Goal: Information Seeking & Learning: Check status

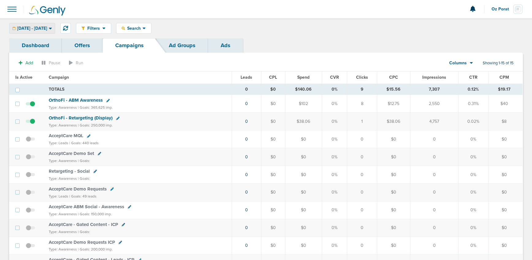
click at [29, 27] on span "[DATE] - [DATE]" at bounding box center [32, 28] width 30 height 4
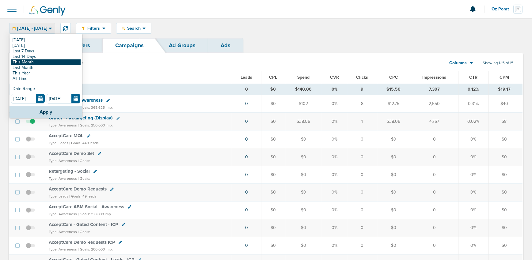
click at [22, 61] on link "This Month" at bounding box center [46, 62] width 70 height 6
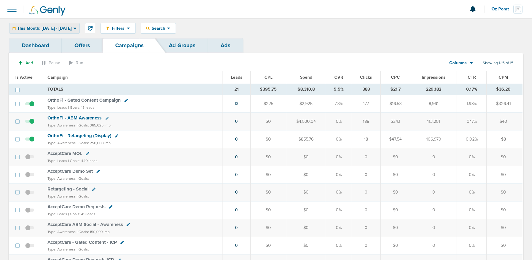
click at [36, 27] on span "This Month: [DATE] - [DATE]" at bounding box center [44, 28] width 55 height 4
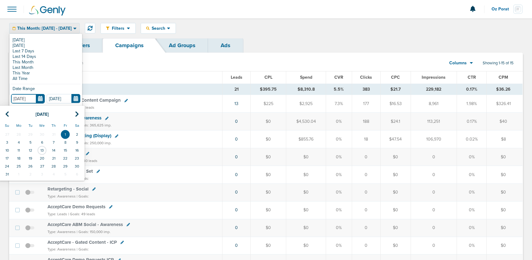
click at [40, 100] on input "[DATE]" at bounding box center [28, 98] width 34 height 9
click at [53, 134] on td "31" at bounding box center [54, 134] width 12 height 8
type input "[DATE]"
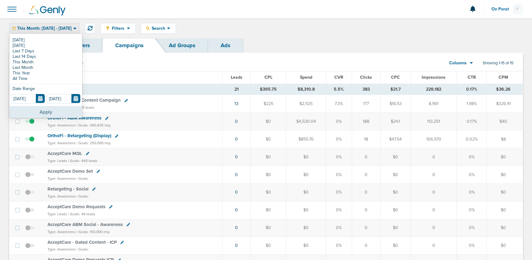
click at [43, 111] on button "Apply" at bounding box center [45, 112] width 73 height 12
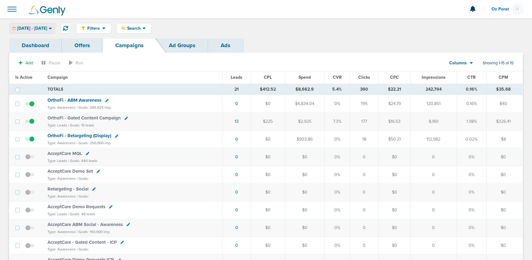
click at [47, 28] on span "[DATE] - [DATE]" at bounding box center [32, 28] width 30 height 4
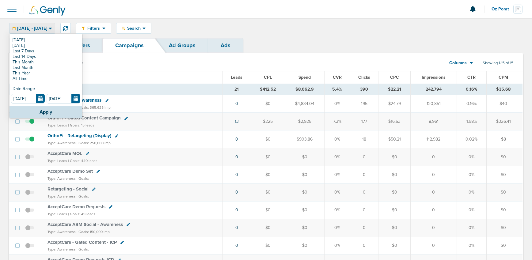
click at [47, 26] on span "[DATE] - [DATE]" at bounding box center [32, 28] width 30 height 4
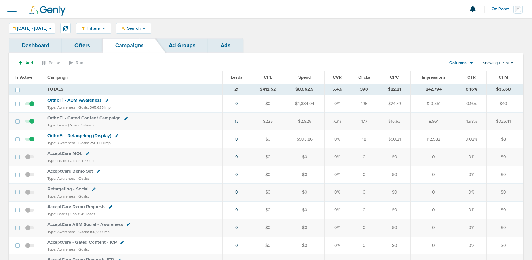
click at [72, 134] on span "OrthoFi - Retargeting (Display)" at bounding box center [79, 136] width 64 height 6
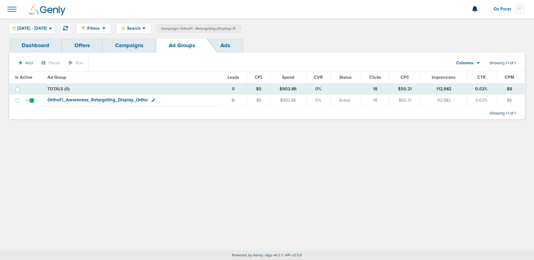
click at [64, 100] on span "OrthoFi_ Awareness_ Retargeting_ Display_ Ortho" at bounding box center [97, 100] width 100 height 6
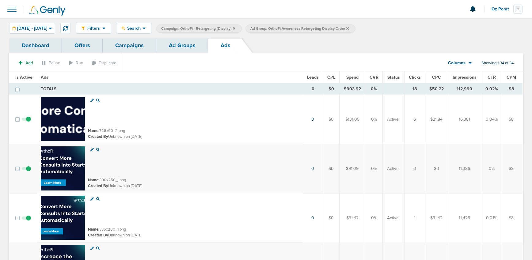
click at [460, 77] on span "Impressions" at bounding box center [464, 77] width 24 height 5
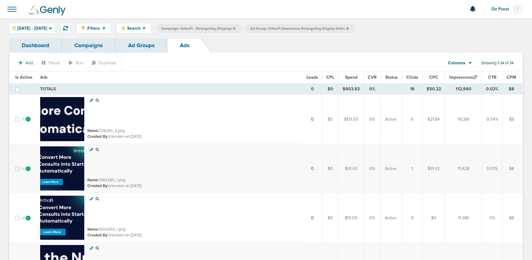
click at [493, 77] on span "CTR" at bounding box center [492, 77] width 8 height 5
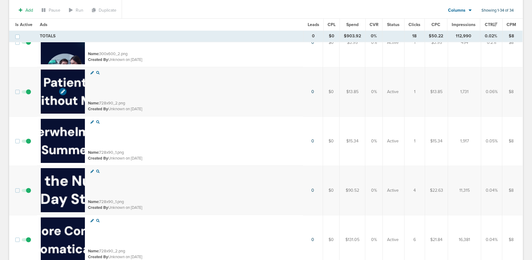
scroll to position [80, 0]
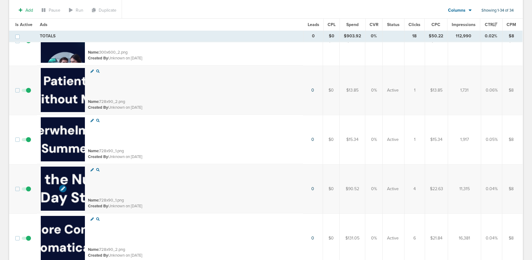
click at [73, 180] on img at bounding box center [63, 189] width 44 height 44
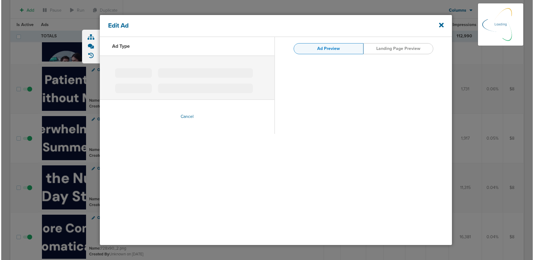
scroll to position [82, 0]
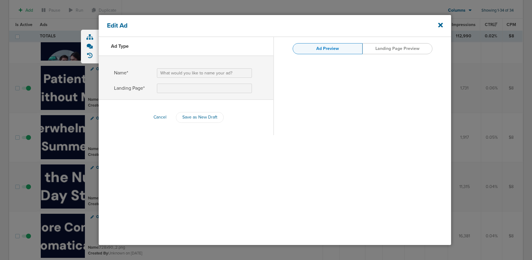
click at [401, 47] on link "Landing Page Preview" at bounding box center [397, 48] width 70 height 11
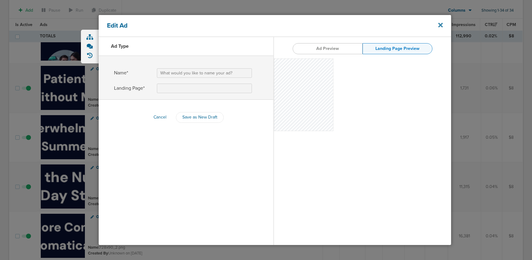
click at [440, 24] on icon at bounding box center [440, 25] width 5 height 7
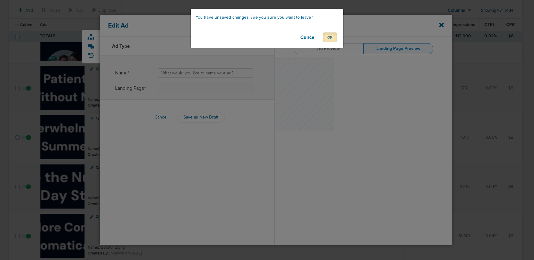
click at [336, 36] on button "OK" at bounding box center [330, 36] width 14 height 9
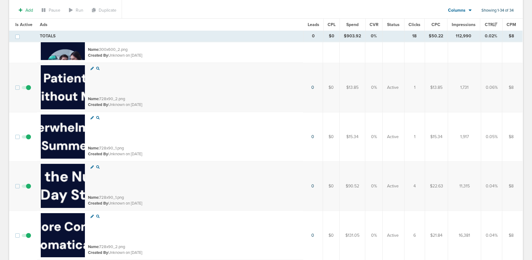
scroll to position [81, 0]
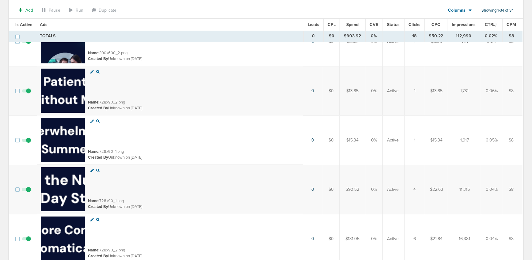
click at [97, 169] on icon at bounding box center [97, 170] width 3 height 3
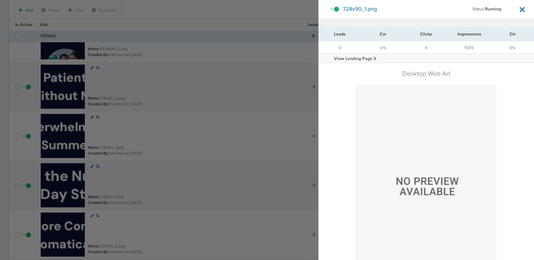
click at [520, 9] on icon at bounding box center [522, 10] width 5 height 8
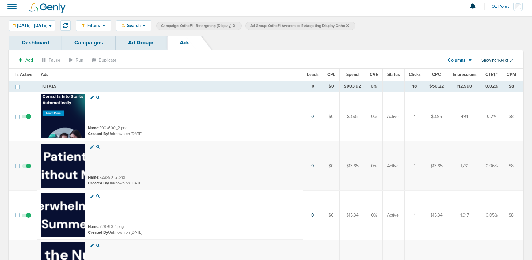
scroll to position [0, 0]
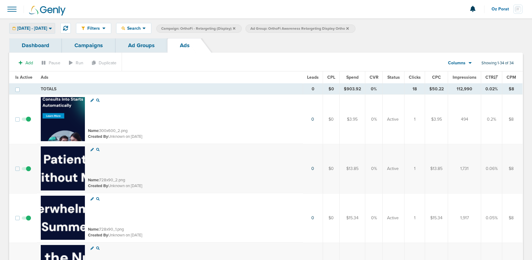
click at [41, 26] on span "[DATE] - [DATE]" at bounding box center [32, 28] width 30 height 4
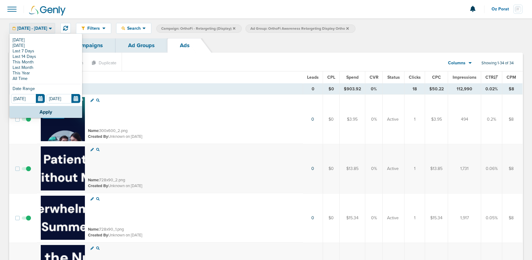
click at [41, 28] on span "[DATE] - [DATE]" at bounding box center [32, 28] width 30 height 4
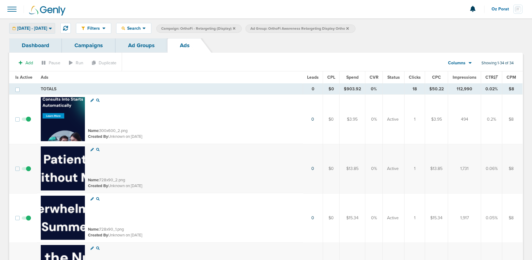
click at [41, 28] on span "[DATE] - [DATE]" at bounding box center [32, 28] width 30 height 4
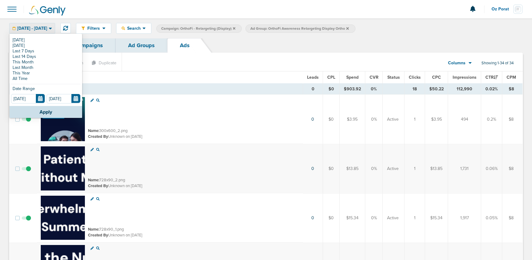
click at [243, 42] on div "Dashboard Campaigns Ad Groups Ads" at bounding box center [265, 45] width 513 height 14
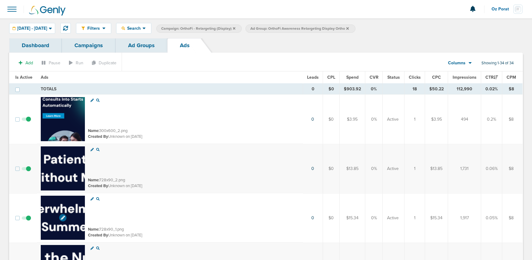
click at [62, 218] on icon at bounding box center [63, 218] width 4 height 4
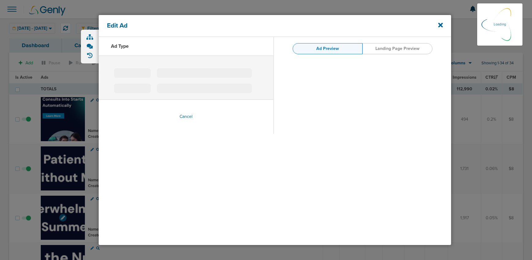
type input "728x90_1.png"
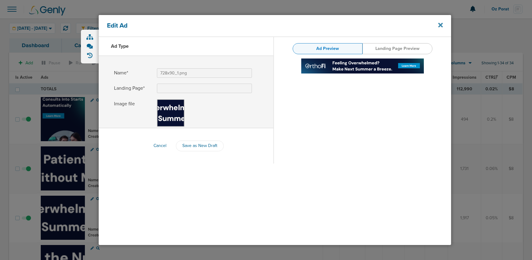
click at [438, 25] on icon at bounding box center [440, 25] width 5 height 7
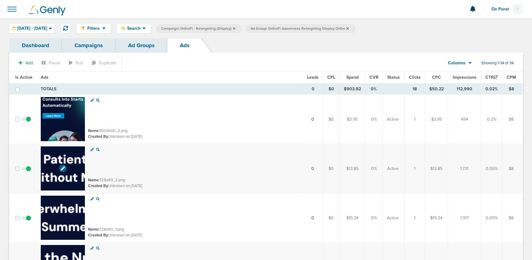
click at [61, 169] on icon at bounding box center [63, 168] width 4 height 4
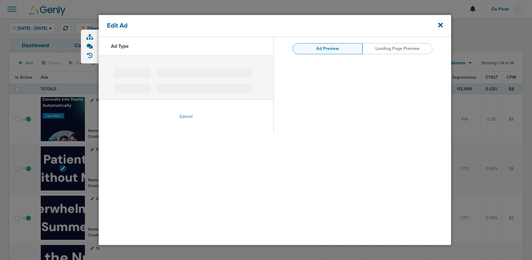
type input "728x90_2.png"
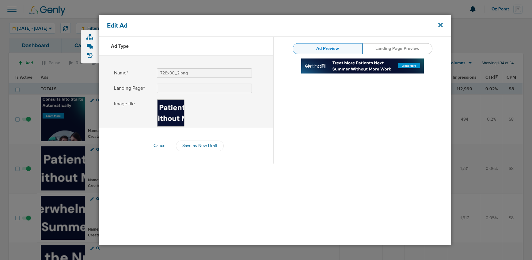
click at [442, 25] on icon at bounding box center [440, 25] width 5 height 7
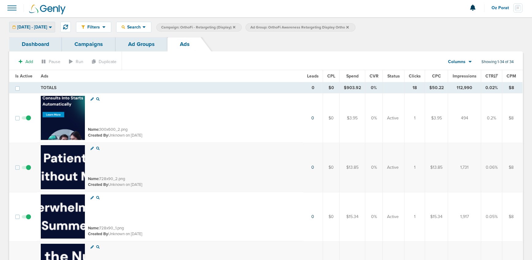
click at [40, 28] on span "[DATE] - [DATE]" at bounding box center [32, 27] width 30 height 4
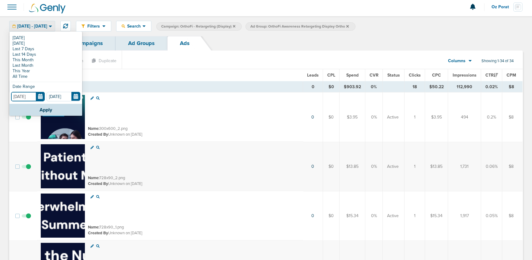
click at [42, 97] on input "[DATE]" at bounding box center [28, 96] width 34 height 9
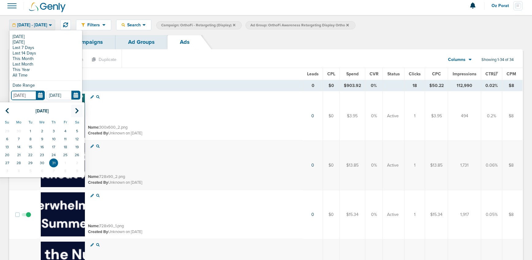
click at [75, 114] on th at bounding box center [77, 111] width 12 height 13
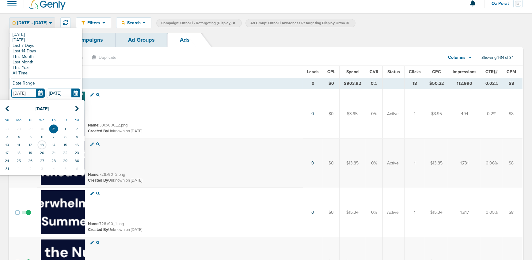
scroll to position [4, 0]
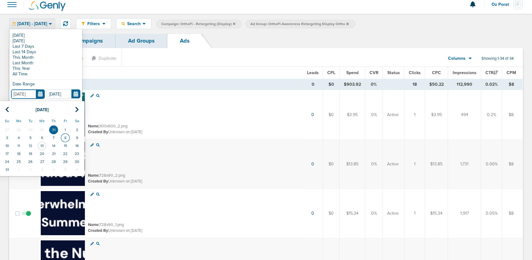
click at [67, 137] on td "8" at bounding box center [65, 138] width 12 height 8
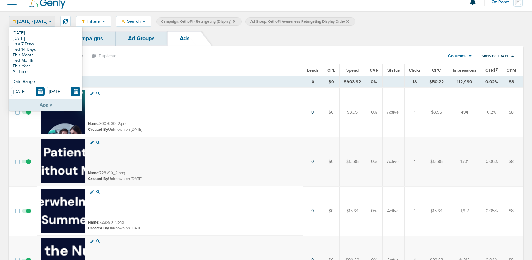
click at [45, 103] on button "Apply" at bounding box center [45, 105] width 73 height 12
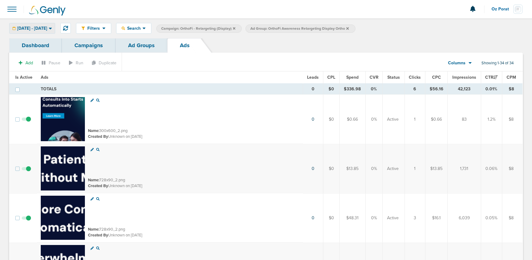
click at [34, 26] on span "[DATE] - [DATE]" at bounding box center [32, 28] width 30 height 4
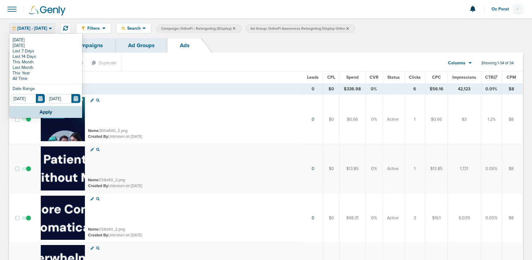
click at [34, 26] on span "[DATE] - [DATE]" at bounding box center [32, 28] width 30 height 4
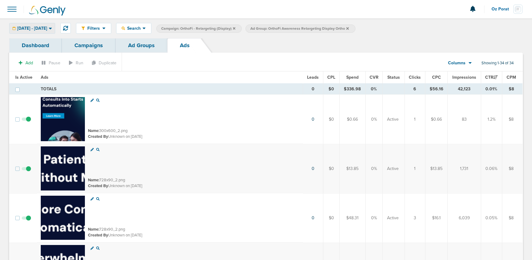
click at [34, 26] on span "[DATE] - [DATE]" at bounding box center [32, 28] width 30 height 4
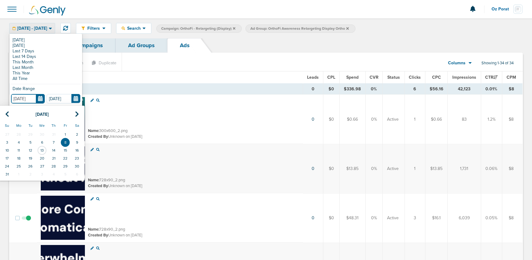
click at [40, 100] on input "[DATE]" at bounding box center [28, 98] width 34 height 9
click at [65, 135] on td "1" at bounding box center [65, 134] width 12 height 8
type input "[DATE]"
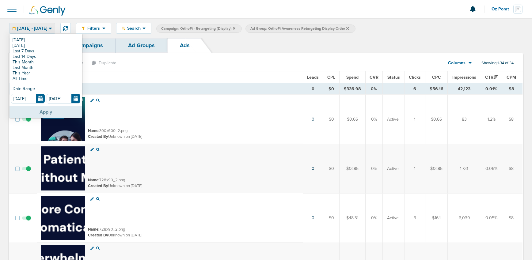
click at [55, 113] on button "Apply" at bounding box center [45, 112] width 73 height 12
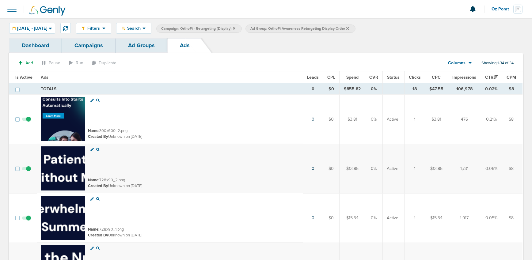
click at [355, 29] on label "Ad Group: OrthoFi Awareness Retargeting Display Ortho" at bounding box center [300, 29] width 110 height 8
click at [235, 28] on icon at bounding box center [234, 28] width 2 height 2
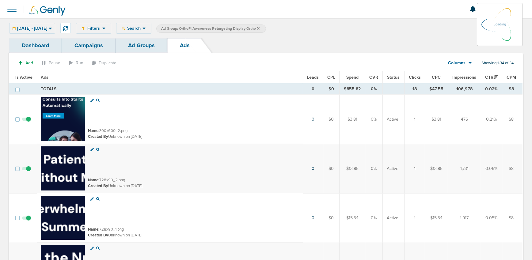
click at [259, 29] on icon at bounding box center [258, 28] width 2 height 2
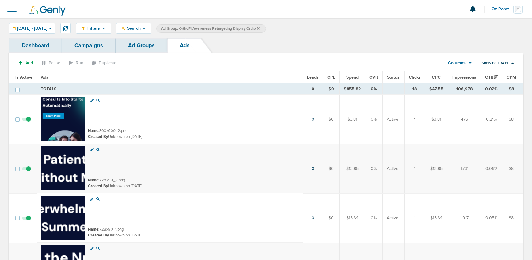
click at [259, 28] on icon at bounding box center [258, 28] width 2 height 2
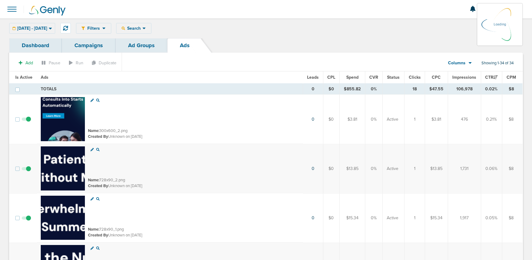
click at [137, 44] on link "Ad Groups" at bounding box center [141, 45] width 52 height 14
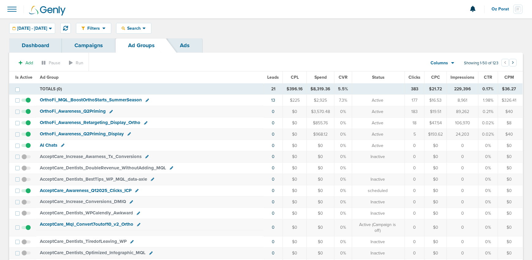
click at [89, 45] on link "Campaigns" at bounding box center [89, 45] width 54 height 14
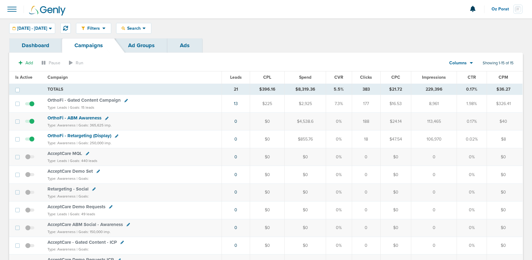
click at [62, 117] on span "OrthoFi - ABM Awareness" at bounding box center [74, 118] width 54 height 6
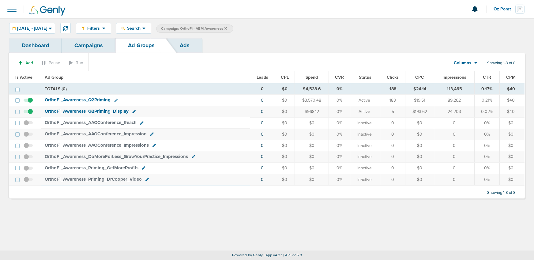
click at [100, 45] on link "Campaigns" at bounding box center [89, 45] width 54 height 14
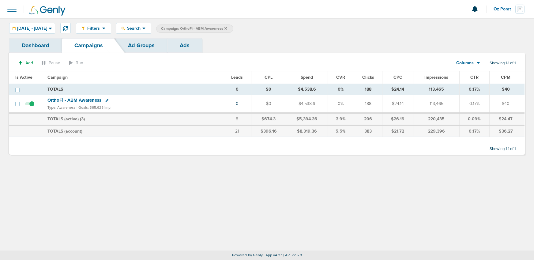
click at [233, 28] on label "Campaign: OrthoFi - ABM Awareness" at bounding box center [194, 29] width 77 height 8
click at [227, 28] on icon at bounding box center [226, 28] width 2 height 2
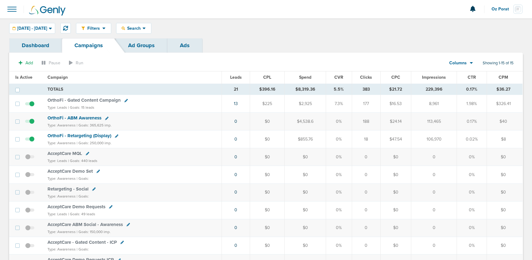
click at [498, 10] on span "Oz Porat" at bounding box center [502, 9] width 22 height 4
click at [478, 26] on link "Sign Out" at bounding box center [491, 27] width 61 height 8
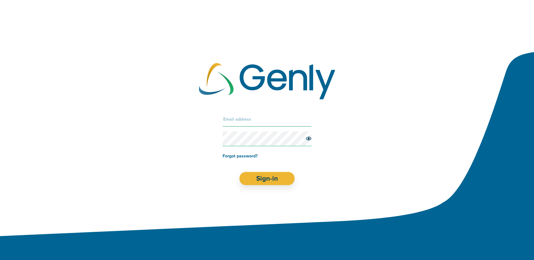
click at [274, 120] on input "text" at bounding box center [267, 119] width 89 height 15
type input "[PERSON_NAME][EMAIL_ADDRESS][DOMAIN_NAME]"
click at [266, 179] on button "Sign-in" at bounding box center [267, 178] width 55 height 13
